Goal: Task Accomplishment & Management: Manage account settings

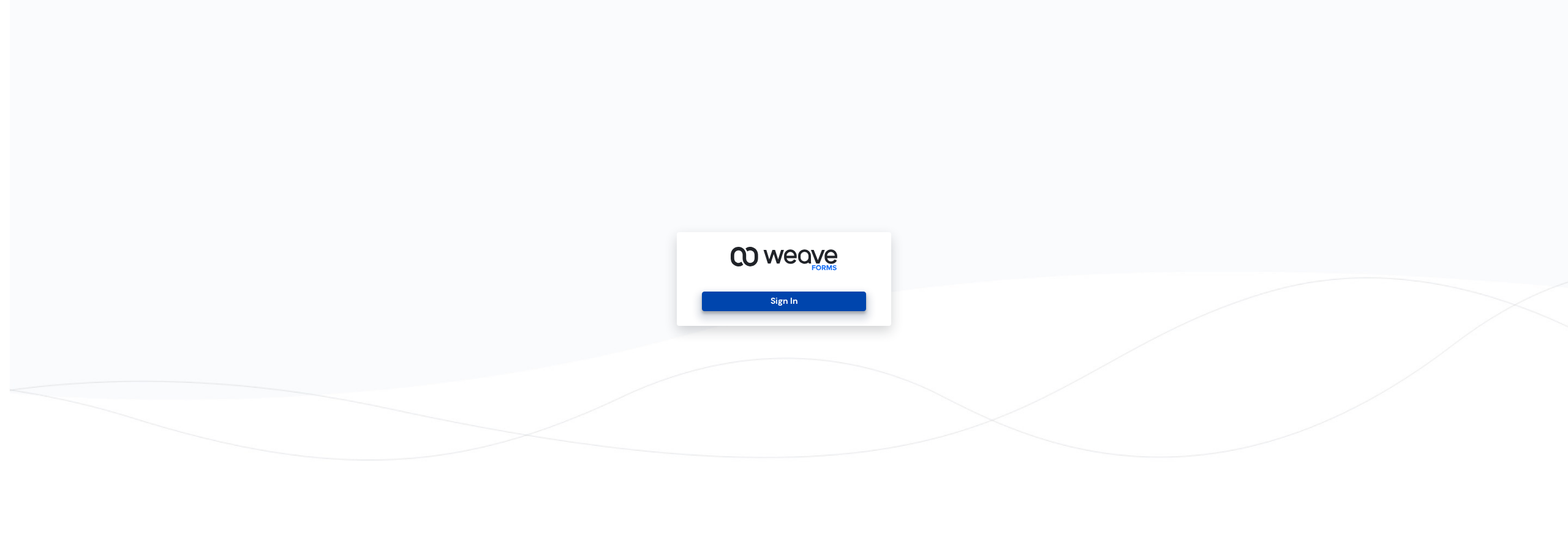
click at [830, 303] on button "Sign In" at bounding box center [784, 301] width 164 height 20
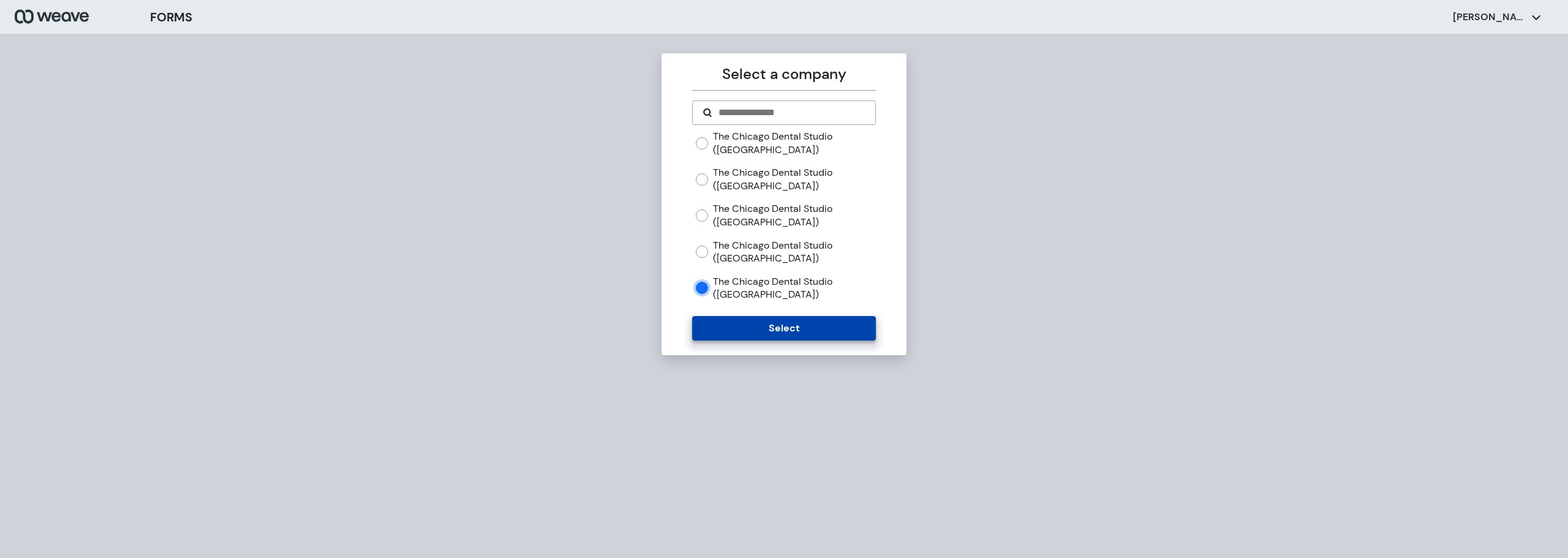
click at [764, 328] on button "Select" at bounding box center [784, 328] width 183 height 25
